Goal: Information Seeking & Learning: Check status

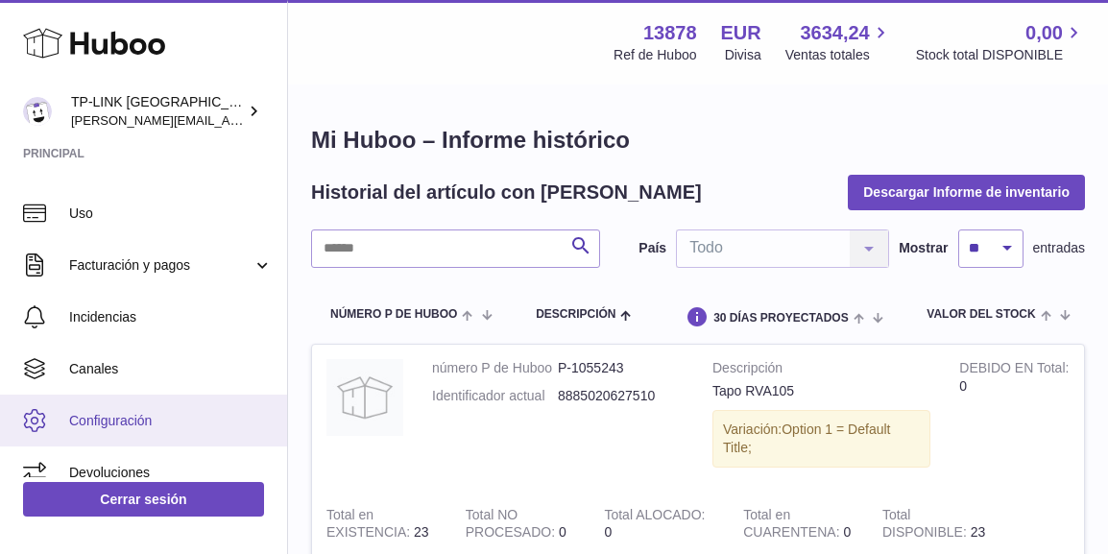
scroll to position [480, 0]
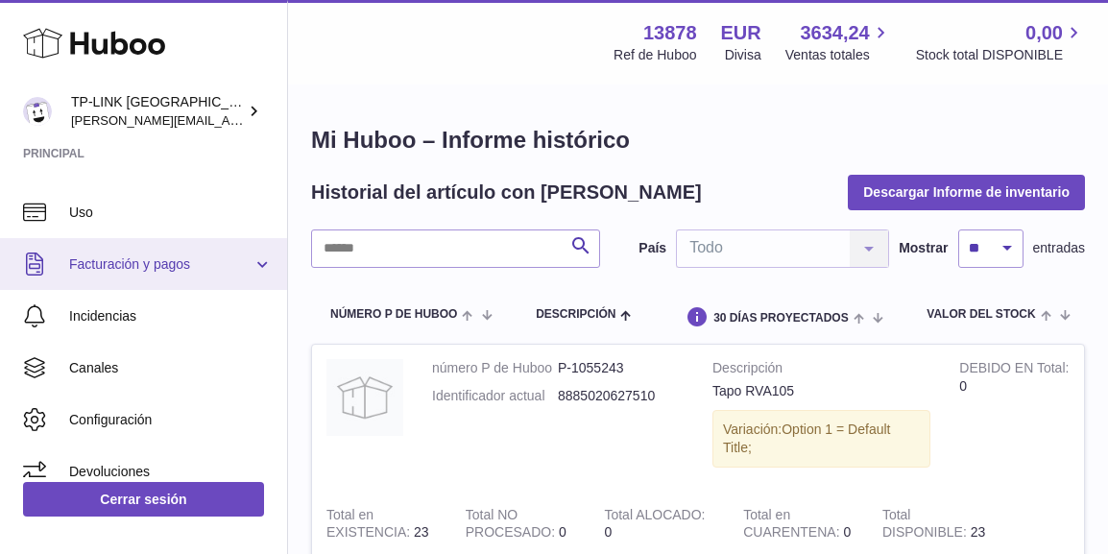
click at [255, 266] on link "Facturación y pagos" at bounding box center [143, 264] width 287 height 52
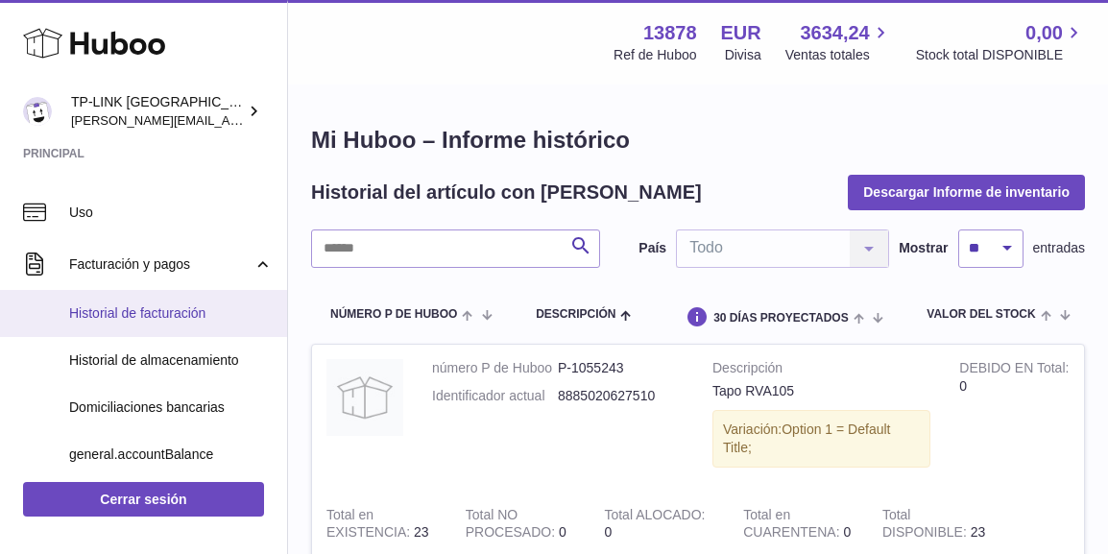
click at [175, 309] on span "Historial de facturación" at bounding box center [171, 313] width 204 height 18
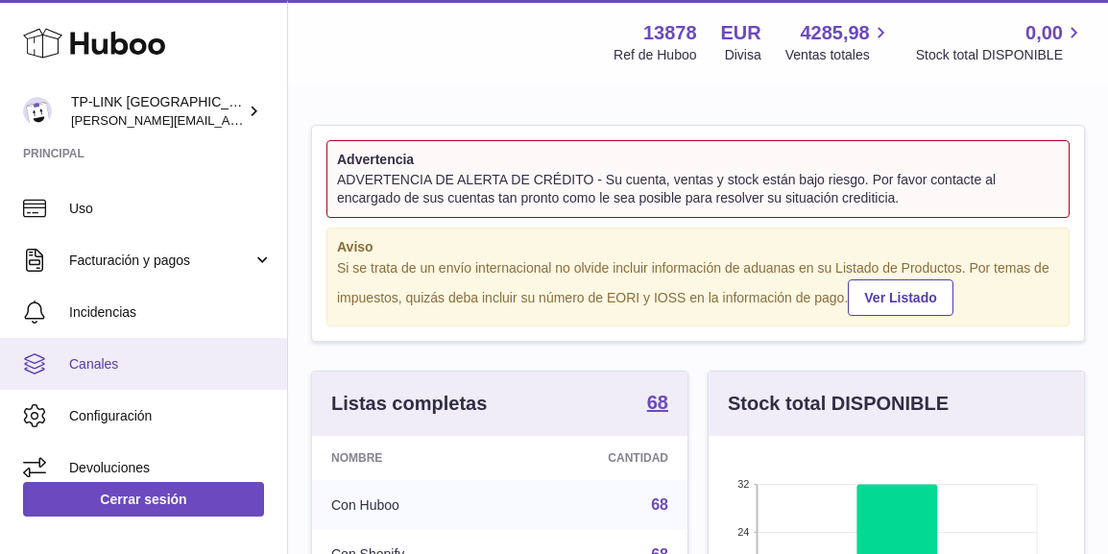
scroll to position [265, 0]
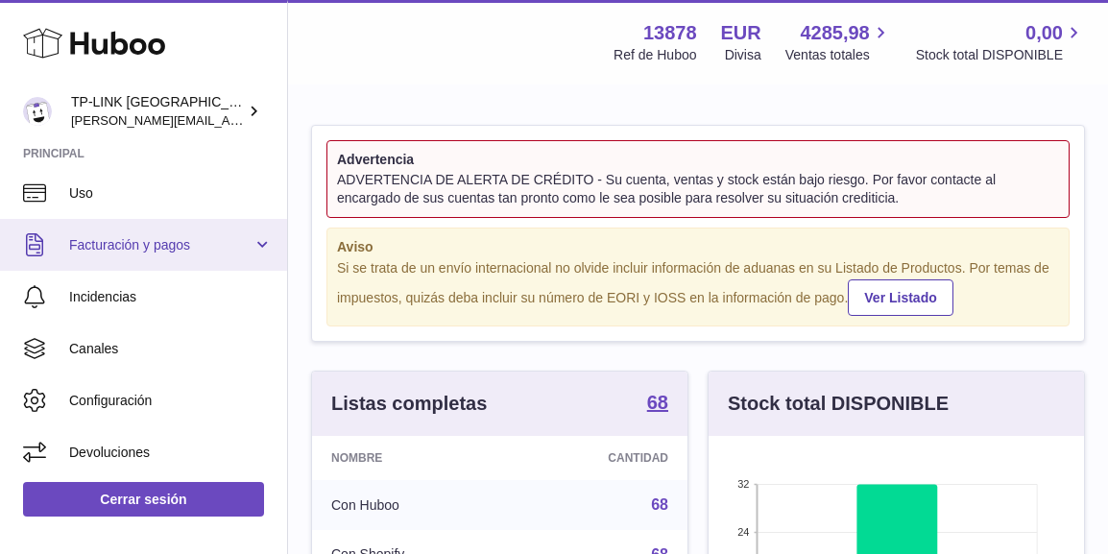
click at [252, 245] on link "Facturación y pagos" at bounding box center [143, 245] width 287 height 52
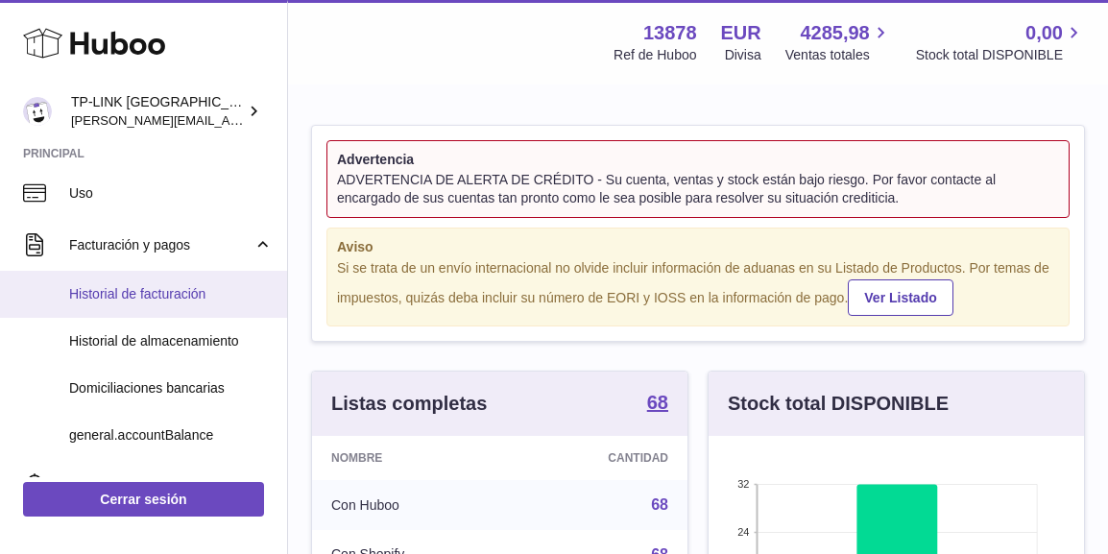
click at [119, 287] on span "Historial de facturación" at bounding box center [171, 294] width 204 height 18
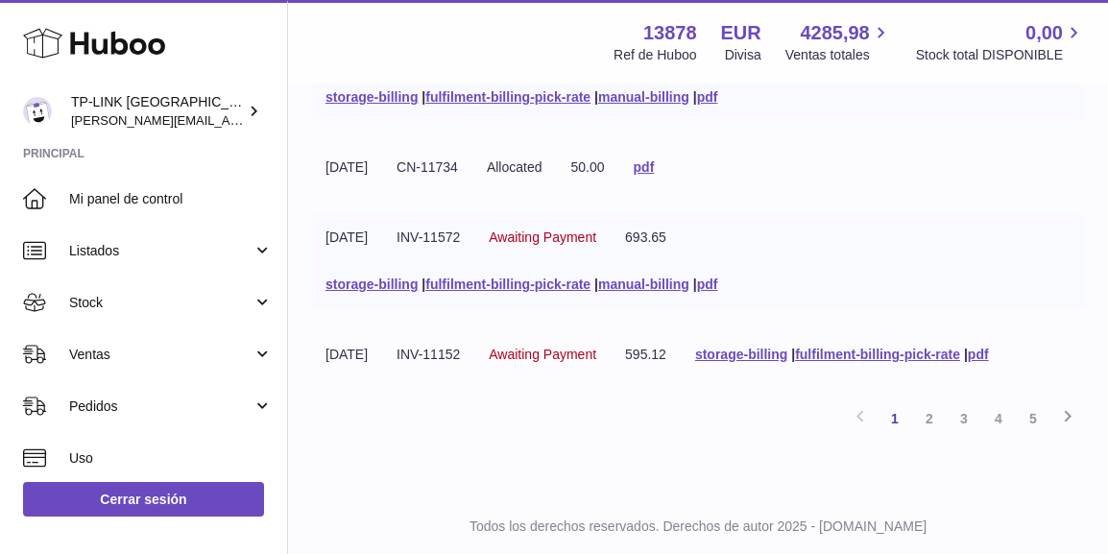
scroll to position [785, 0]
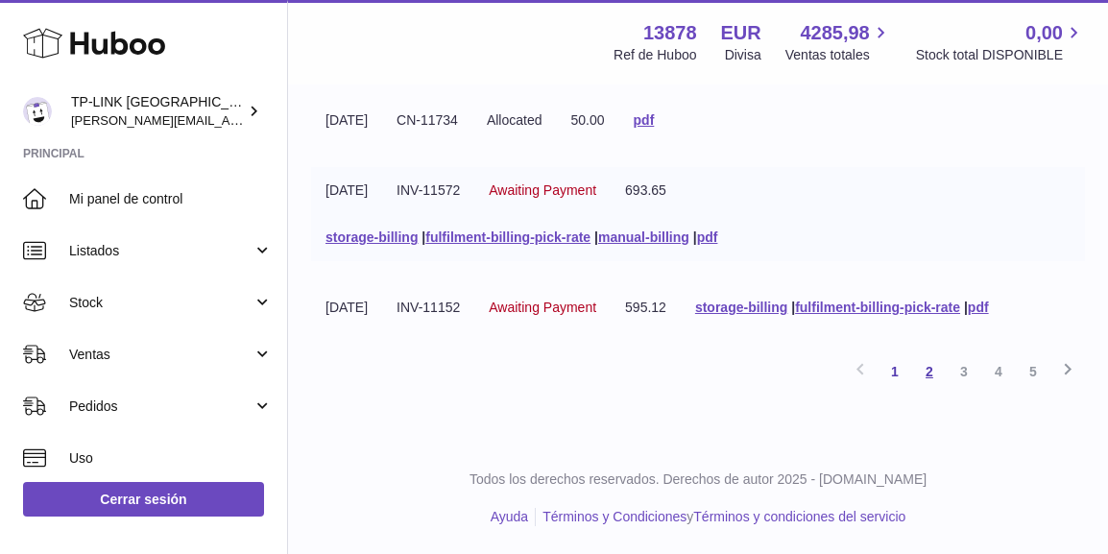
click at [929, 368] on link "2" at bounding box center [929, 371] width 35 height 35
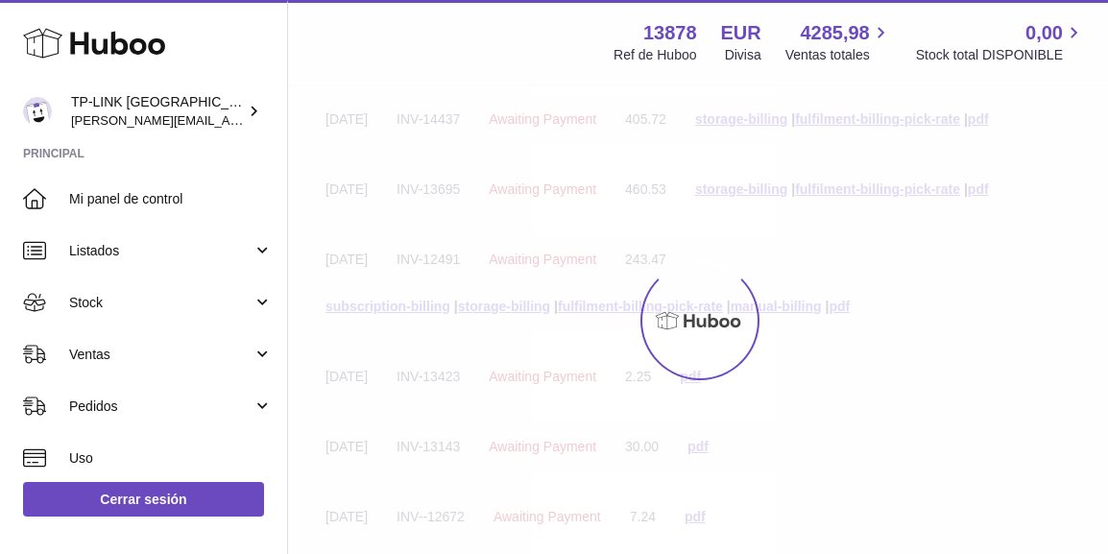
scroll to position [86, 0]
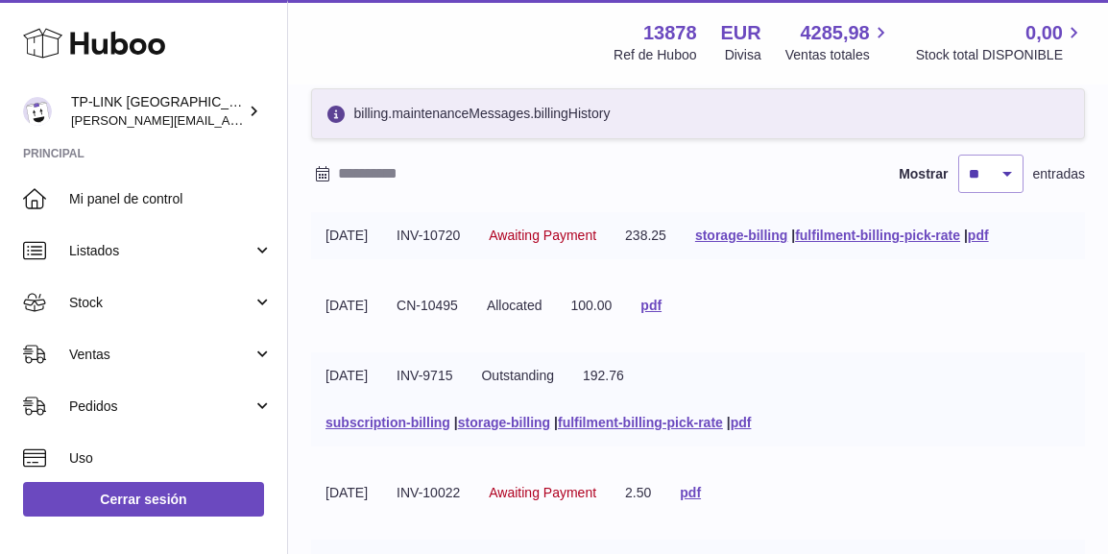
drag, startPoint x: 1102, startPoint y: 395, endPoint x: 1086, endPoint y: 400, distance: 17.3
click at [780, 233] on link "storage-billing" at bounding box center [741, 235] width 92 height 15
click at [1079, 355] on tr "01-07-2025 INV-9715 Outstanding 192.76 subscription-billing | storage-billing |…" at bounding box center [698, 399] width 774 height 94
click at [892, 235] on link "fulfilment-billing-pick-rate" at bounding box center [877, 235] width 165 height 15
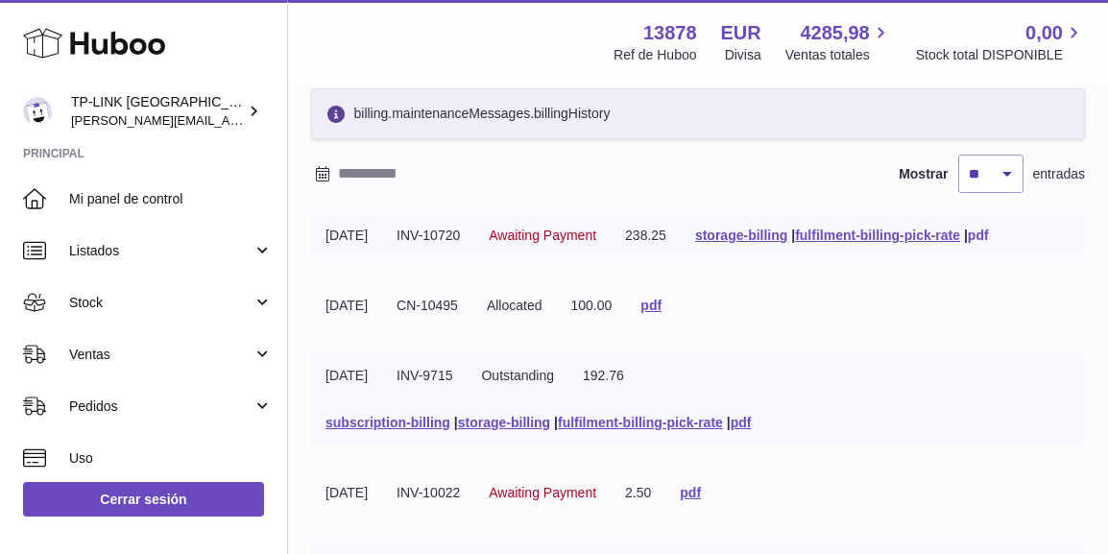
click at [989, 231] on link "pdf" at bounding box center [978, 235] width 21 height 15
